Goal: Navigation & Orientation: Find specific page/section

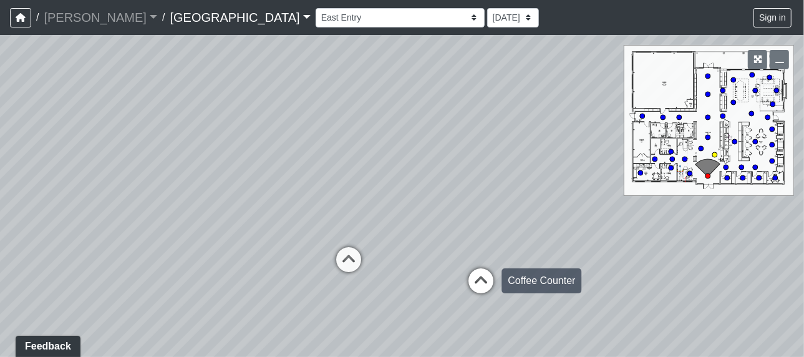
click at [481, 278] on icon at bounding box center [480, 286] width 37 height 37
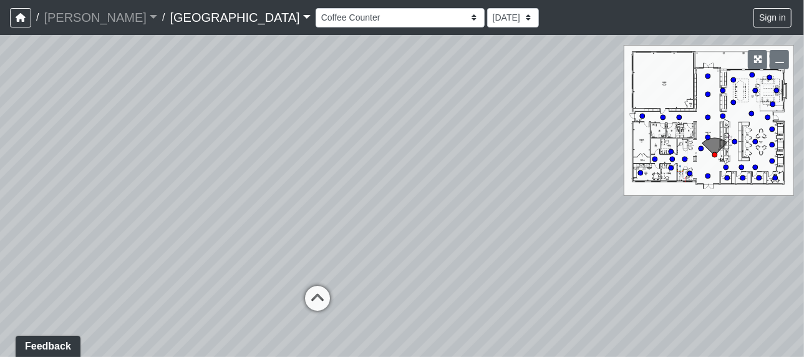
click at [481, 278] on div "Loading... Leasing - Reception Desk Loading... Leasing Entry Loading... Coffee …" at bounding box center [402, 196] width 804 height 322
click at [308, 301] on icon at bounding box center [317, 304] width 37 height 37
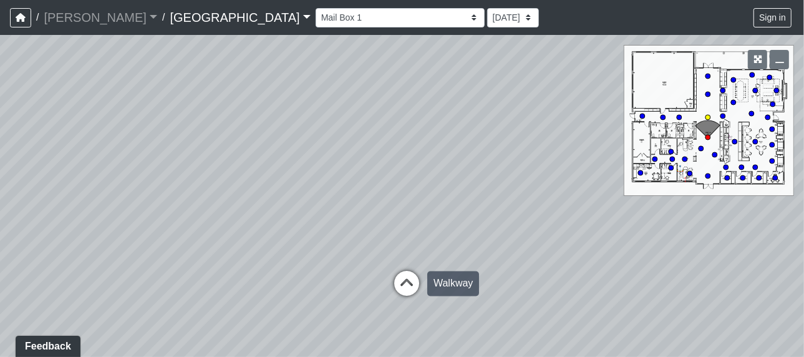
click at [407, 282] on icon at bounding box center [406, 289] width 37 height 37
click at [407, 282] on icon at bounding box center [406, 279] width 37 height 37
click at [755, 143] on circle at bounding box center [755, 141] width 5 height 5
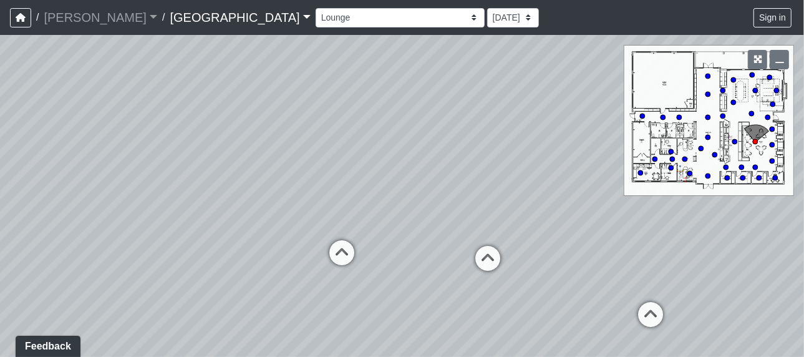
drag, startPoint x: 603, startPoint y: 215, endPoint x: 229, endPoint y: 204, distance: 374.4
click at [229, 204] on div "Loading... Leasing - Reception Desk Loading... Leasing Entry Loading... Coffee …" at bounding box center [402, 196] width 804 height 322
drag, startPoint x: 400, startPoint y: 210, endPoint x: 244, endPoint y: 207, distance: 155.3
click at [244, 207] on div "Loading... Leasing - Reception Desk Loading... Leasing Entry Loading... Coffee …" at bounding box center [402, 196] width 804 height 322
click at [656, 159] on circle at bounding box center [654, 159] width 5 height 5
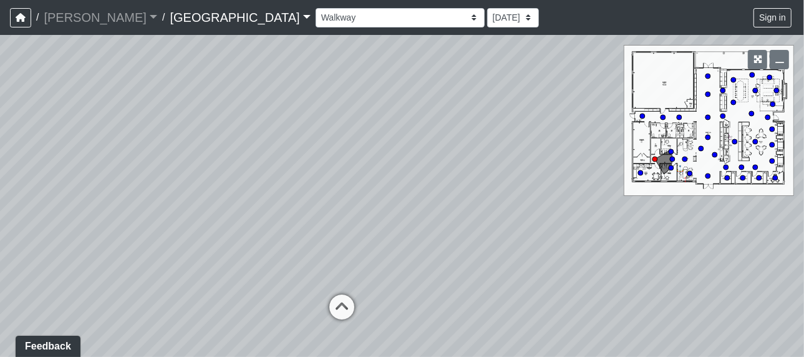
drag, startPoint x: 560, startPoint y: 171, endPoint x: 450, endPoint y: 172, distance: 110.4
click at [450, 172] on div "Loading... Leasing - Reception Desk Loading... Leasing Entry Loading... Coffee …" at bounding box center [402, 196] width 804 height 322
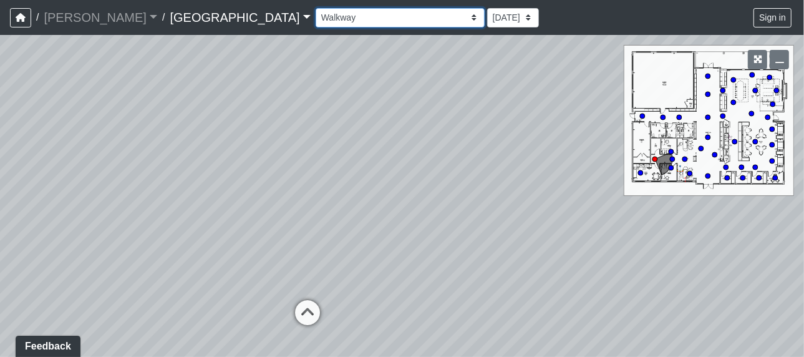
click at [316, 16] on select "Fire Place Fire Place Corner [GEOGRAPHIC_DATA] Mail Box 1 Mail Box 2 North Entr…" at bounding box center [400, 17] width 169 height 19
click at [316, 8] on select "Fire Place Fire Place Corner [GEOGRAPHIC_DATA] Mail Box 1 Mail Box 2 North Entr…" at bounding box center [400, 17] width 169 height 19
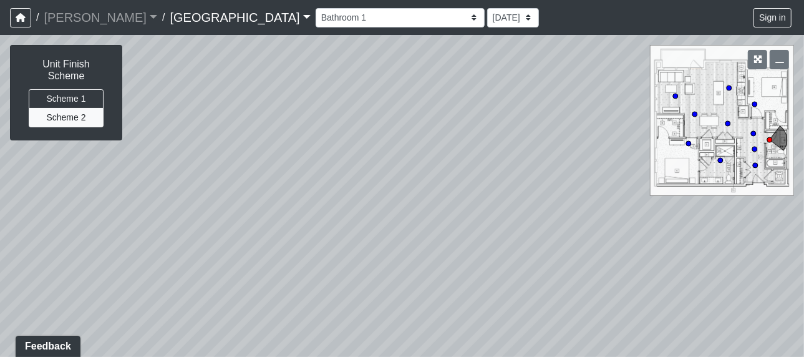
drag, startPoint x: 523, startPoint y: 183, endPoint x: 384, endPoint y: 162, distance: 140.1
click at [384, 162] on div "Loading... Leasing - Reception Desk Loading... Leasing Entry Loading... Coffee …" at bounding box center [402, 196] width 804 height 322
drag, startPoint x: 457, startPoint y: 190, endPoint x: 362, endPoint y: 174, distance: 95.5
click at [362, 174] on div "Loading... Leasing - Reception Desk Loading... Leasing Entry Loading... Coffee …" at bounding box center [402, 196] width 804 height 322
drag, startPoint x: 450, startPoint y: 185, endPoint x: 392, endPoint y: 180, distance: 58.2
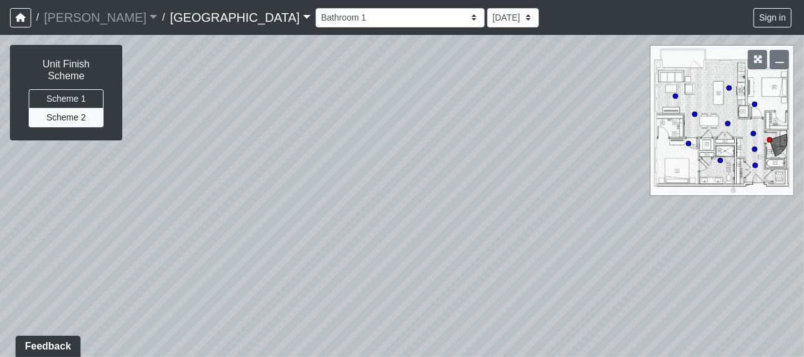
click at [392, 180] on div "Loading... Leasing - Reception Desk Loading... Leasing Entry Loading... Coffee …" at bounding box center [402, 196] width 804 height 322
click at [728, 89] on circle at bounding box center [729, 87] width 5 height 5
select select "8GbzGj6kwN4JmWEr6mX8pb"
drag, startPoint x: 487, startPoint y: 164, endPoint x: 406, endPoint y: 104, distance: 101.2
click at [406, 104] on div "Loading... Leasing - Reception Desk Loading... Leasing Entry Loading... Coffee …" at bounding box center [402, 196] width 804 height 322
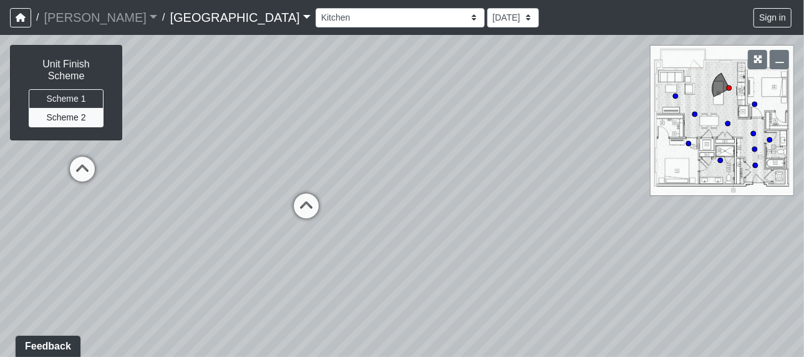
drag, startPoint x: 452, startPoint y: 180, endPoint x: 278, endPoint y: 184, distance: 174.1
click at [278, 184] on div "Loading... Leasing - Reception Desk Loading... Leasing Entry Loading... Coffee …" at bounding box center [402, 196] width 804 height 322
drag, startPoint x: 472, startPoint y: 184, endPoint x: 286, endPoint y: 160, distance: 188.1
click at [286, 160] on div "Loading... Leasing - Reception Desk Loading... Leasing Entry Loading... Coffee …" at bounding box center [402, 196] width 804 height 322
drag, startPoint x: 455, startPoint y: 182, endPoint x: 244, endPoint y: 161, distance: 211.8
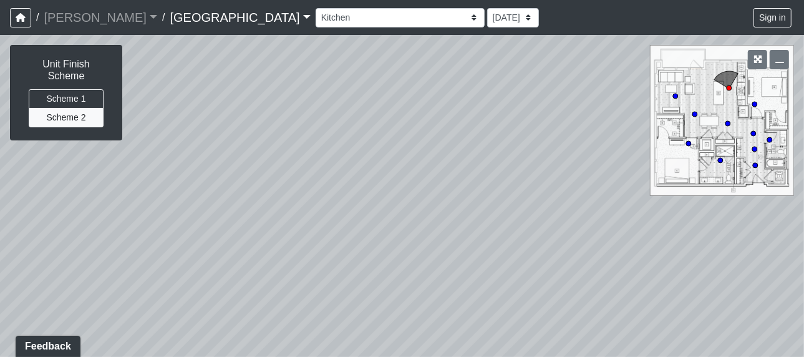
click at [244, 161] on div "Loading... Leasing - Reception Desk Loading... Leasing Entry Loading... Coffee …" at bounding box center [402, 196] width 804 height 322
drag, startPoint x: 427, startPoint y: 183, endPoint x: 239, endPoint y: 157, distance: 190.1
click at [238, 157] on div "Loading... Leasing - Reception Desk Loading... Leasing Entry Loading... Coffee …" at bounding box center [402, 196] width 804 height 322
drag, startPoint x: 411, startPoint y: 172, endPoint x: 219, endPoint y: 165, distance: 192.2
click at [219, 165] on div "Loading... Leasing - Reception Desk Loading... Leasing Entry Loading... Coffee …" at bounding box center [402, 196] width 804 height 322
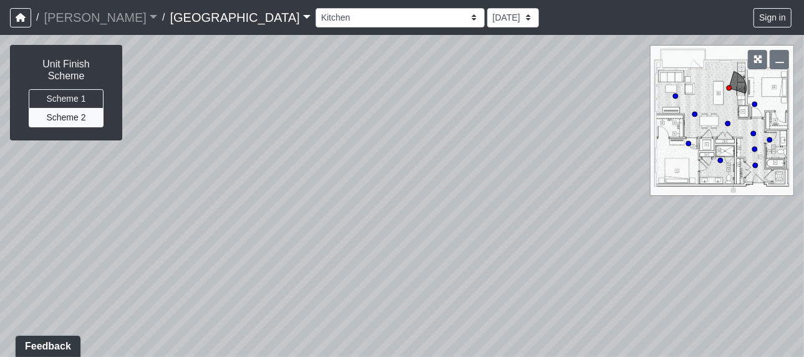
drag, startPoint x: 414, startPoint y: 185, endPoint x: 291, endPoint y: 233, distance: 132.7
click at [291, 233] on div "Loading... Leasing - Reception Desk Loading... Leasing Entry Loading... Coffee …" at bounding box center [402, 196] width 804 height 322
drag, startPoint x: 432, startPoint y: 205, endPoint x: 240, endPoint y: 172, distance: 194.9
click at [240, 172] on div "Loading... Leasing - Reception Desk Loading... Leasing Entry Loading... Coffee …" at bounding box center [402, 196] width 804 height 322
drag, startPoint x: 377, startPoint y: 184, endPoint x: 252, endPoint y: 178, distance: 124.9
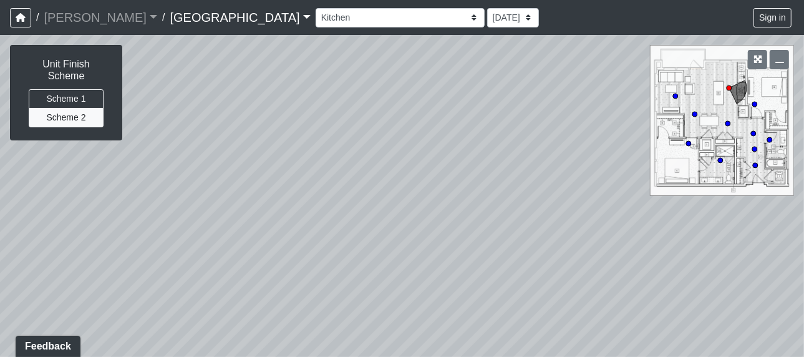
click at [252, 178] on div "Loading... Leasing - Reception Desk Loading... Leasing Entry Loading... Coffee …" at bounding box center [402, 196] width 804 height 322
drag, startPoint x: 485, startPoint y: 253, endPoint x: 339, endPoint y: 346, distance: 173.9
click at [339, 346] on div "Loading... Leasing - Reception Desk Loading... Leasing Entry Loading... Coffee …" at bounding box center [402, 196] width 804 height 322
drag, startPoint x: 454, startPoint y: 273, endPoint x: 322, endPoint y: 311, distance: 137.6
click at [322, 311] on div "Loading... Leasing - Reception Desk Loading... Leasing Entry Loading... Coffee …" at bounding box center [402, 196] width 804 height 322
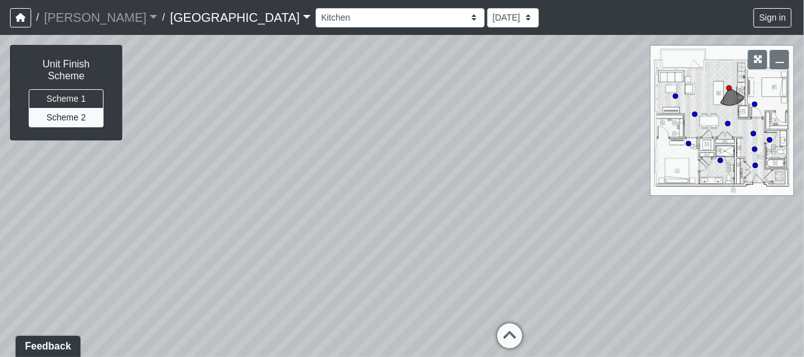
drag, startPoint x: 504, startPoint y: 288, endPoint x: 386, endPoint y: 269, distance: 119.3
click at [386, 269] on div "Loading... Leasing - Reception Desk Loading... Leasing Entry Loading... Coffee …" at bounding box center [402, 196] width 804 height 322
drag, startPoint x: 492, startPoint y: 262, endPoint x: 356, endPoint y: 221, distance: 141.9
click at [356, 221] on div "Loading... Leasing - Reception Desk Loading... Leasing Entry Loading... Coffee …" at bounding box center [402, 196] width 804 height 322
drag, startPoint x: 525, startPoint y: 246, endPoint x: 369, endPoint y: 196, distance: 164.1
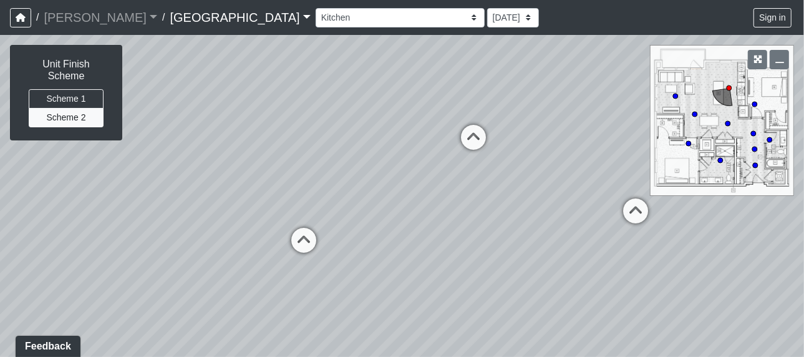
click at [369, 196] on div "Loading... Leasing - Reception Desk Loading... Leasing Entry Loading... Coffee …" at bounding box center [402, 196] width 804 height 322
drag, startPoint x: 486, startPoint y: 220, endPoint x: 403, endPoint y: 190, distance: 88.2
click at [403, 190] on div "Loading... Leasing - Reception Desk Loading... Leasing Entry Loading... Coffee …" at bounding box center [402, 196] width 804 height 322
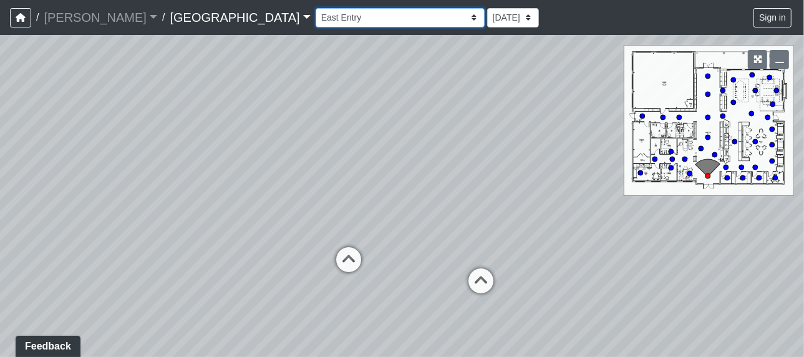
click at [317, 19] on select "Fire Place Fire Place Corner [GEOGRAPHIC_DATA] Mail Box 1 Mail Box 2 North Entr…" at bounding box center [400, 17] width 169 height 19
click at [316, 8] on select "Fire Place Fire Place Corner [GEOGRAPHIC_DATA] Mail Box 1 Mail Box 2 North Entr…" at bounding box center [400, 17] width 169 height 19
select select "s5XEAHRyExonYZCAbcxbnP"
